Goal: Check status: Check status

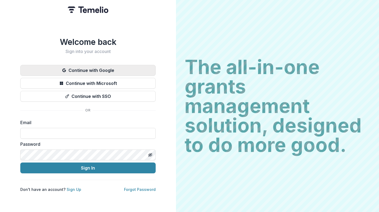
click at [91, 71] on button "Continue with Google" at bounding box center [87, 70] width 135 height 11
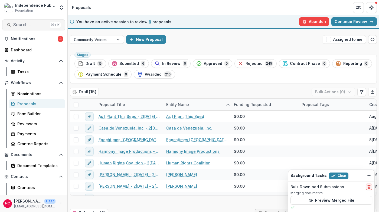
click at [28, 25] on span "Search..." at bounding box center [30, 24] width 34 height 5
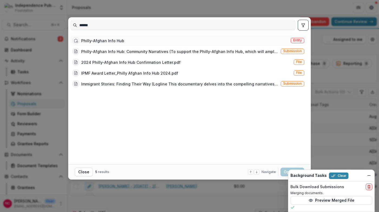
type input "******"
click at [104, 39] on div "Philly-Afghan Info Hub" at bounding box center [102, 41] width 43 height 6
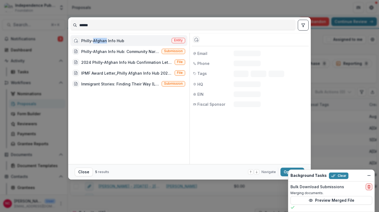
click at [104, 39] on div "Philly-Afghan Info Hub" at bounding box center [102, 41] width 43 height 6
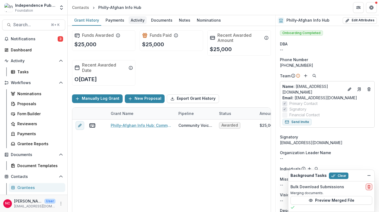
click at [134, 22] on div "Activity" at bounding box center [138, 20] width 18 height 8
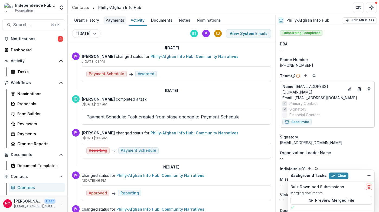
click at [111, 21] on div "Payments" at bounding box center [114, 20] width 23 height 8
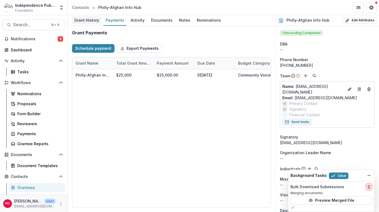
click at [87, 20] on div "Grant History" at bounding box center [86, 20] width 29 height 8
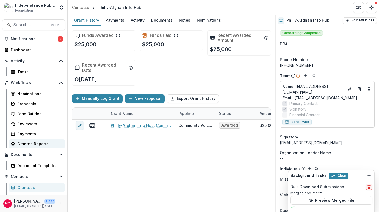
click at [42, 144] on div "Grantee Reports" at bounding box center [39, 144] width 44 height 6
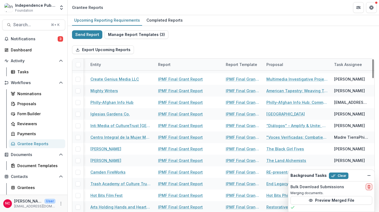
scroll to position [928, 0]
